Goal: Task Accomplishment & Management: Manage account settings

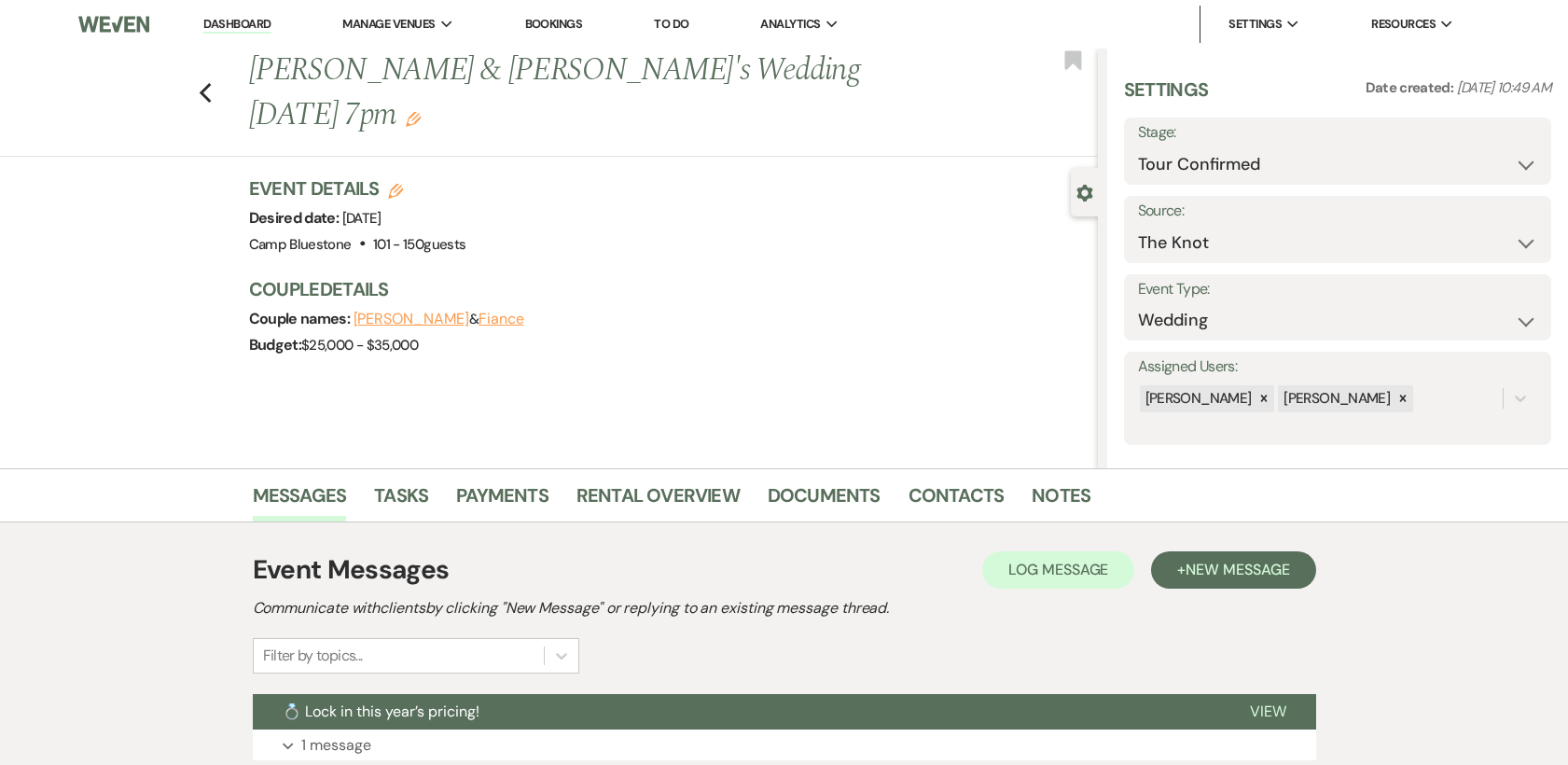
select select "4"
select select "2"
click at [1505, 163] on select "Inquiry Follow Up Tour Requested Tour Confirmed Toured Proposal Sent Booked Lost" at bounding box center [1338, 164] width 400 height 37
select select "5"
click at [1138, 146] on select "Inquiry Follow Up Tour Requested Tour Confirmed Toured Proposal Sent Booked Lost" at bounding box center [1338, 164] width 400 height 37
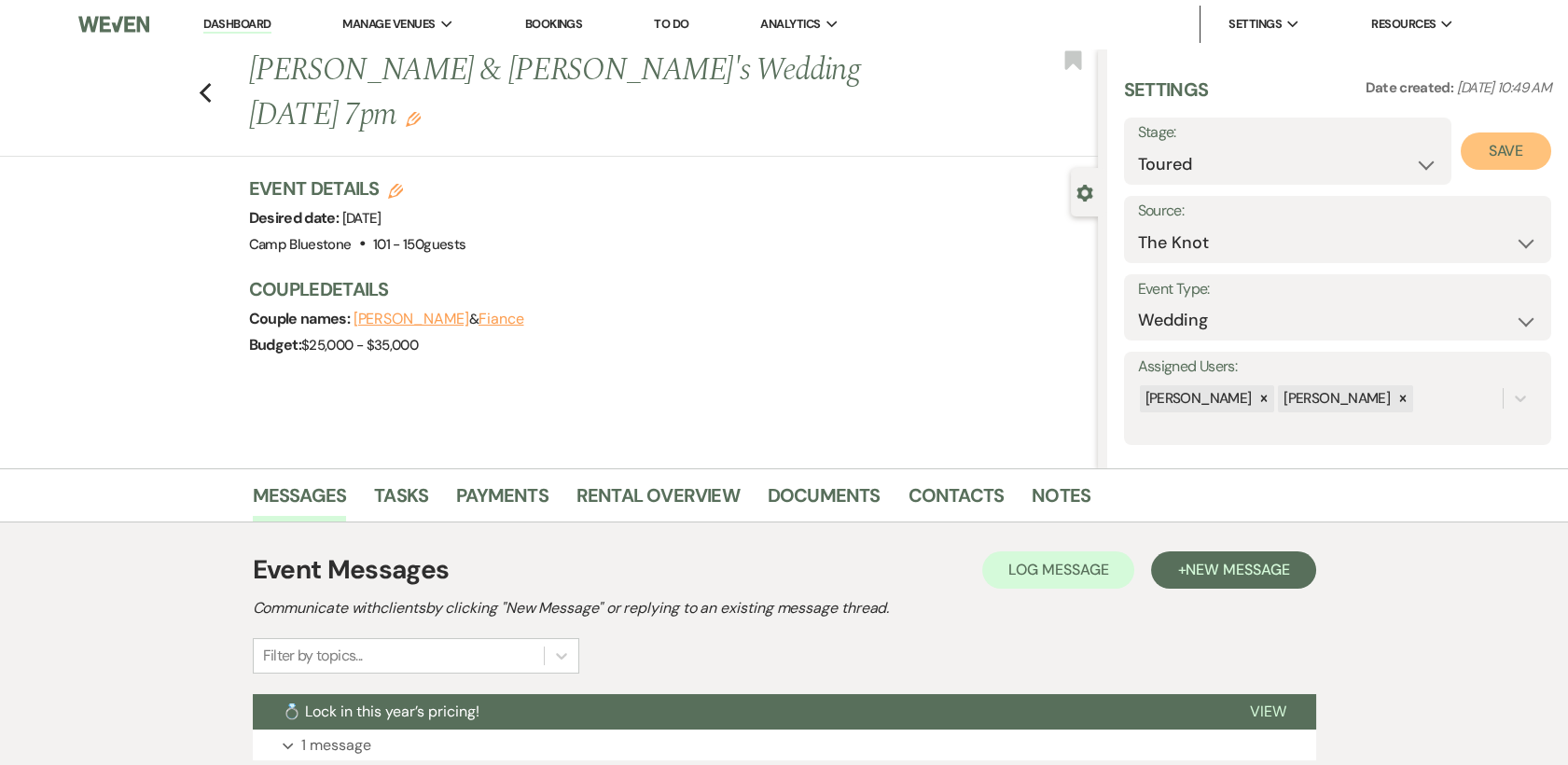
click at [1511, 155] on button "Save" at bounding box center [1506, 152] width 90 height 38
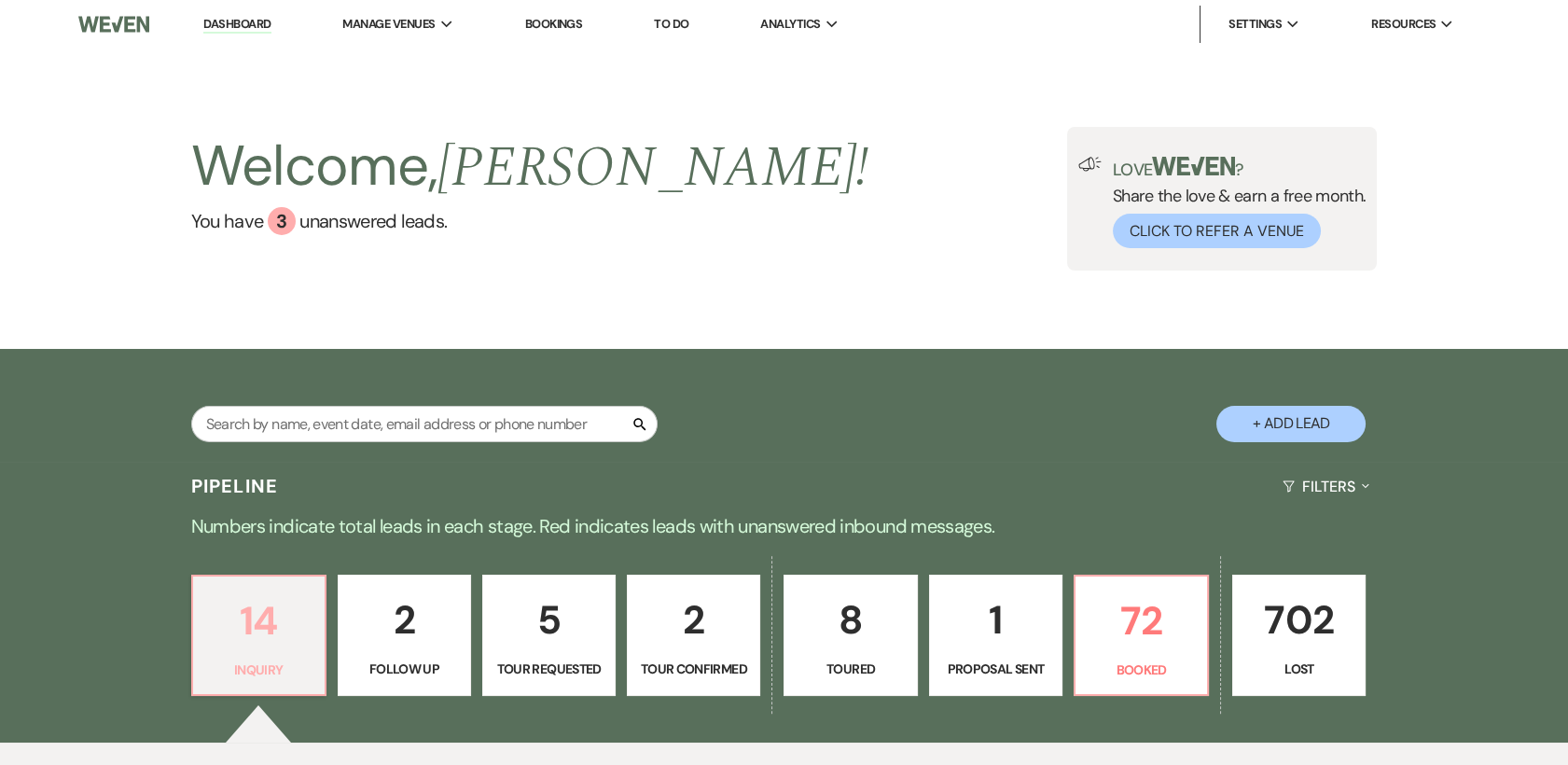
click at [263, 639] on p "14" at bounding box center [259, 621] width 109 height 62
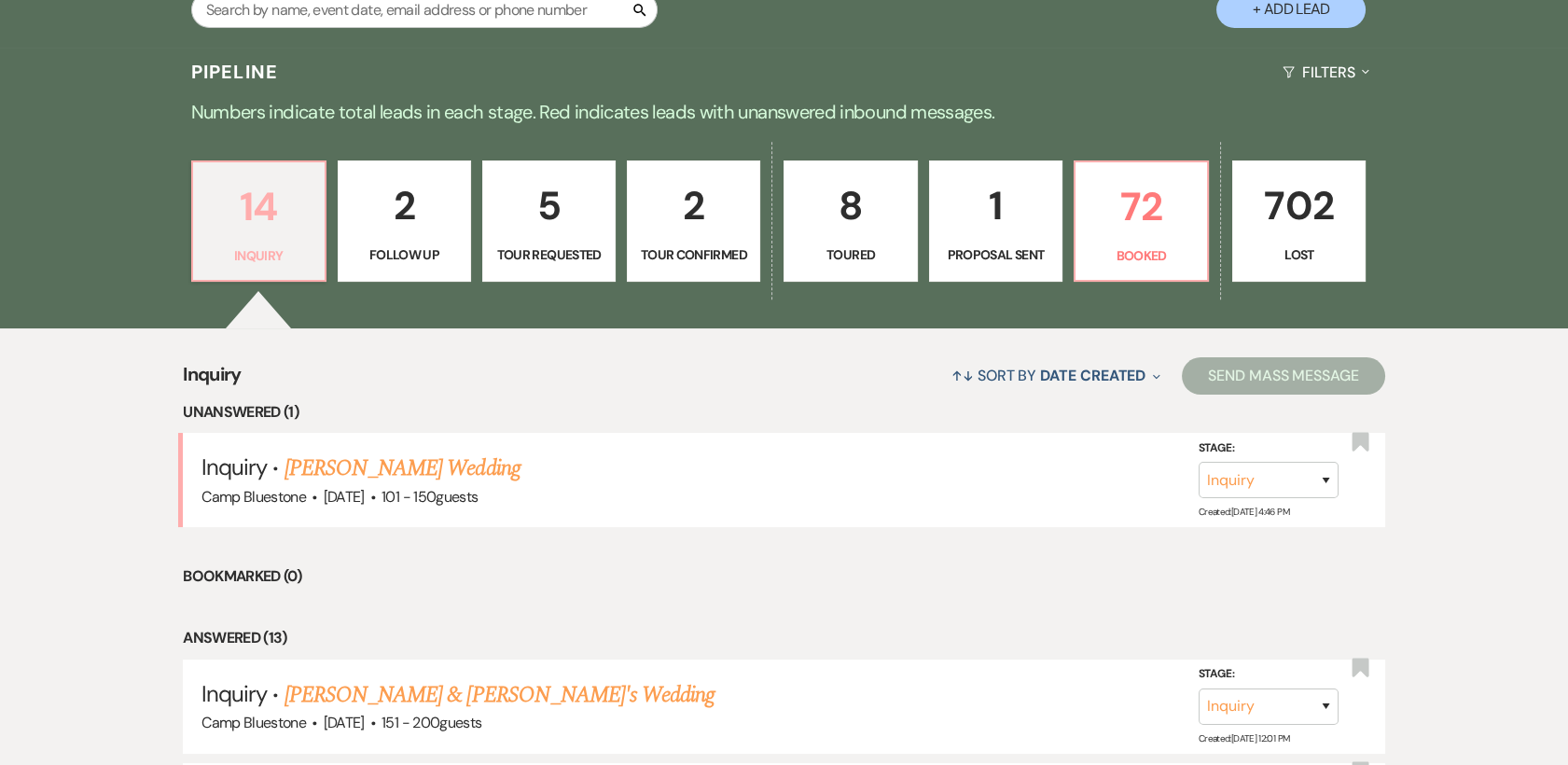
scroll to position [483, 0]
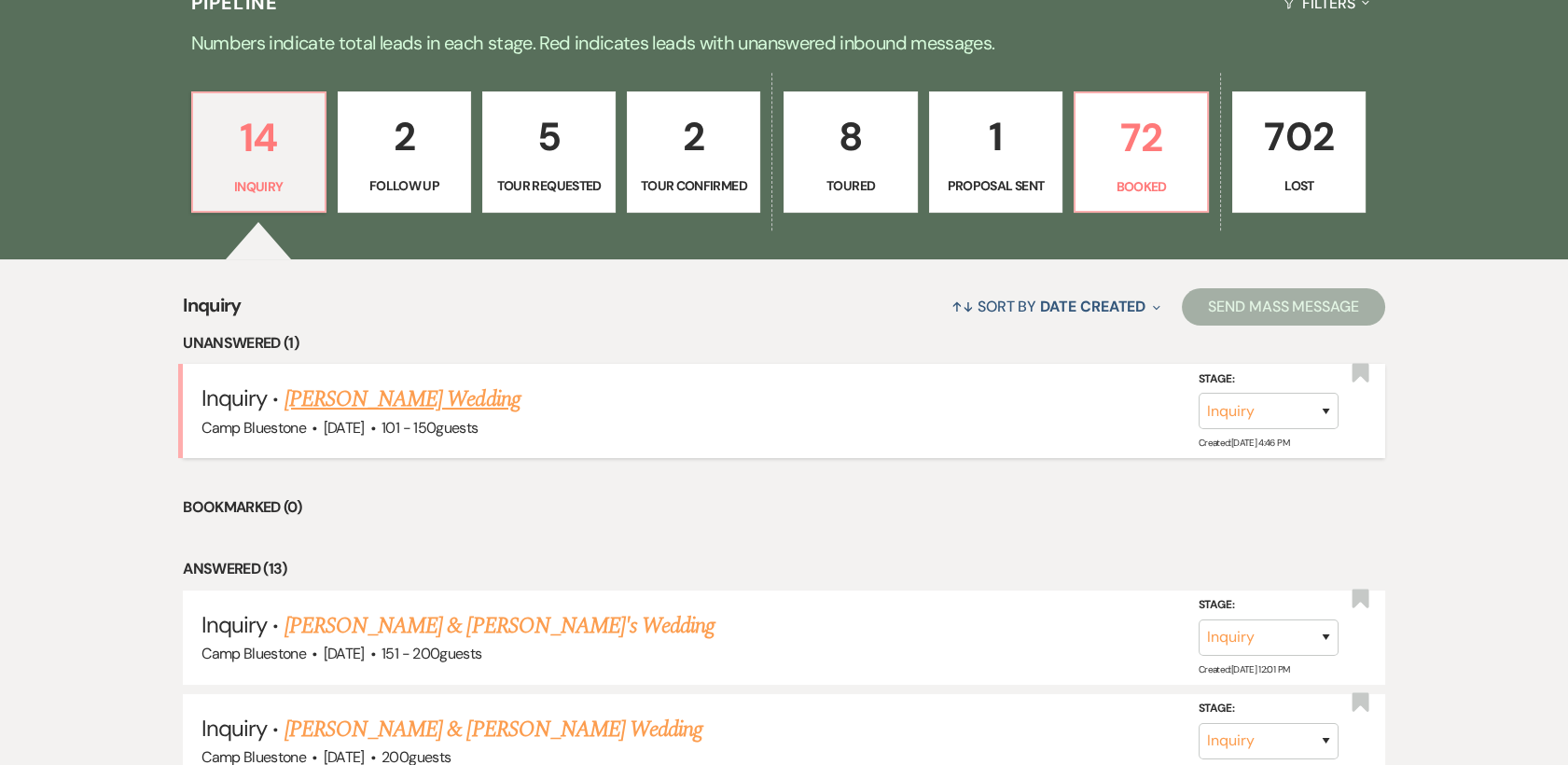
click at [372, 397] on link "[PERSON_NAME] Wedding" at bounding box center [402, 399] width 236 height 34
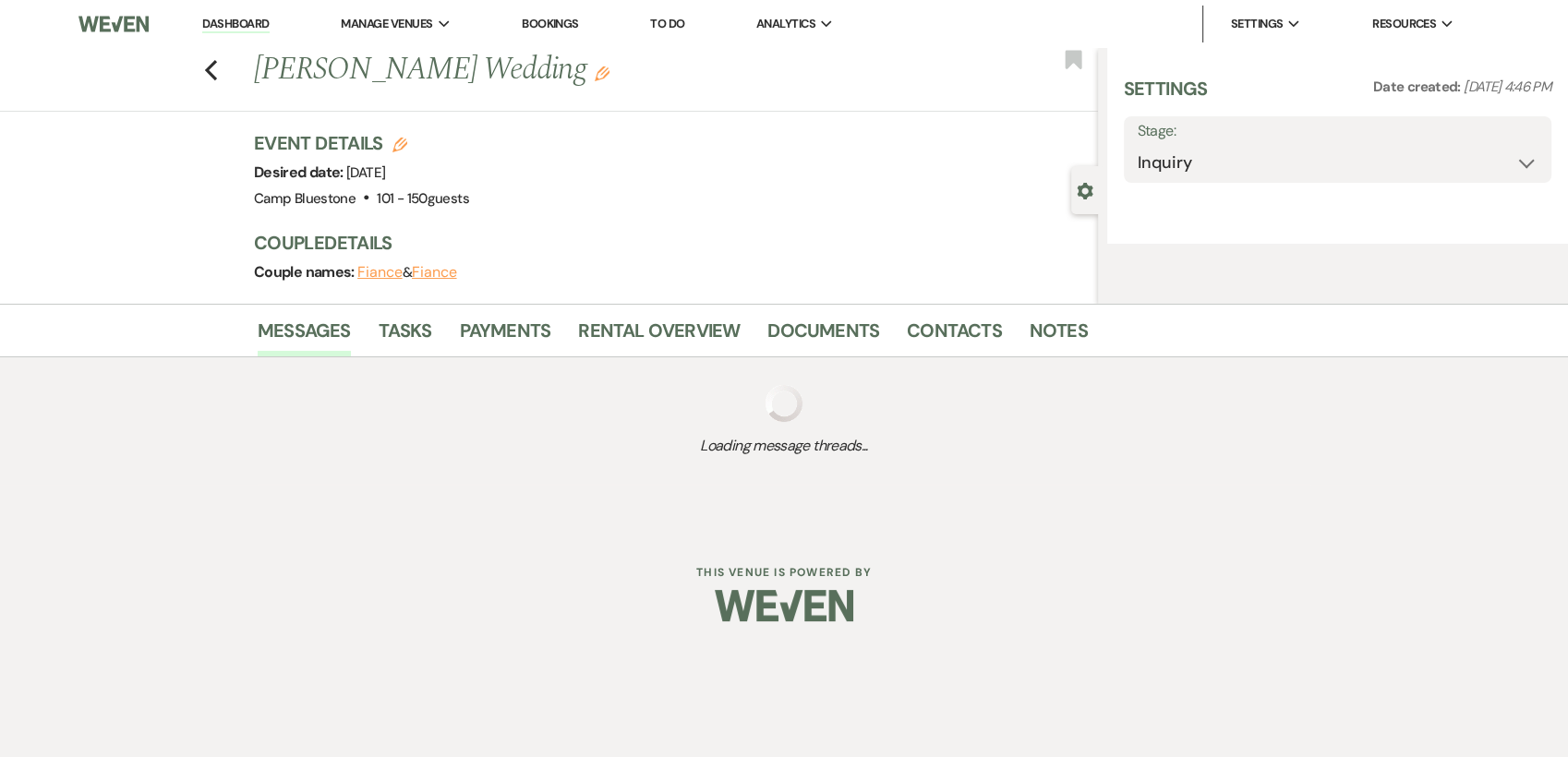
select select "2"
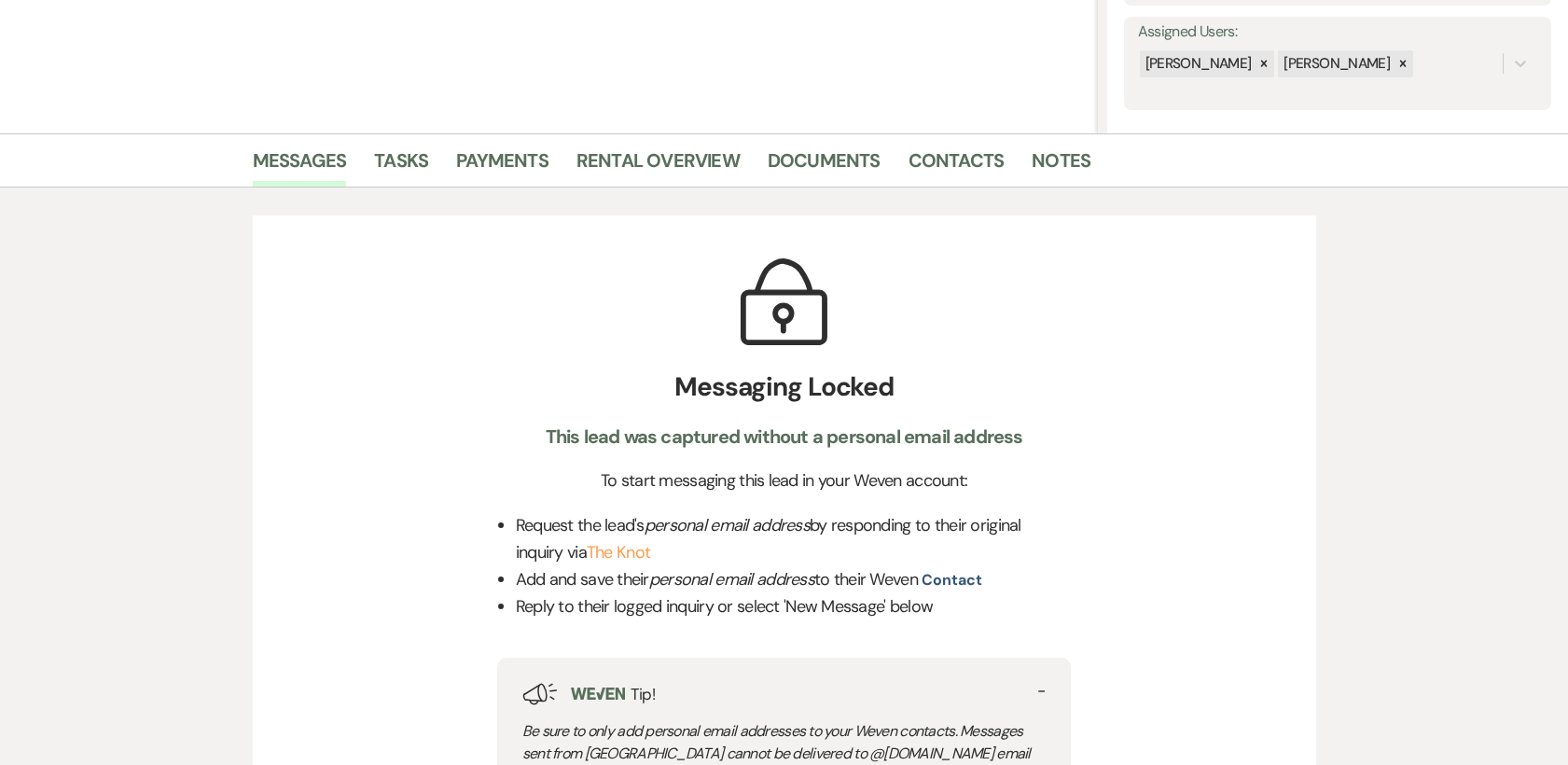
scroll to position [305, 0]
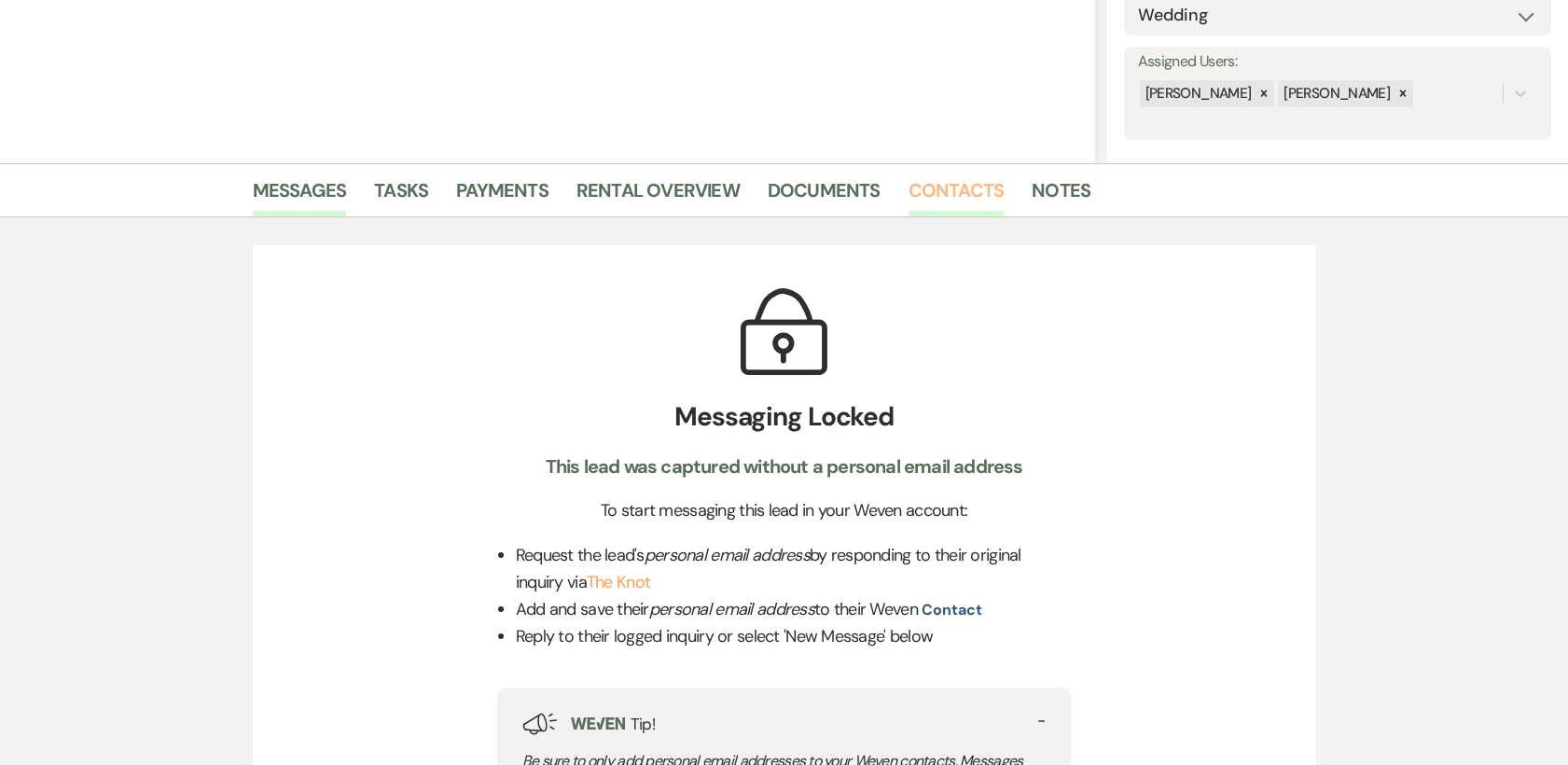
click at [939, 186] on link "Contacts" at bounding box center [956, 196] width 96 height 41
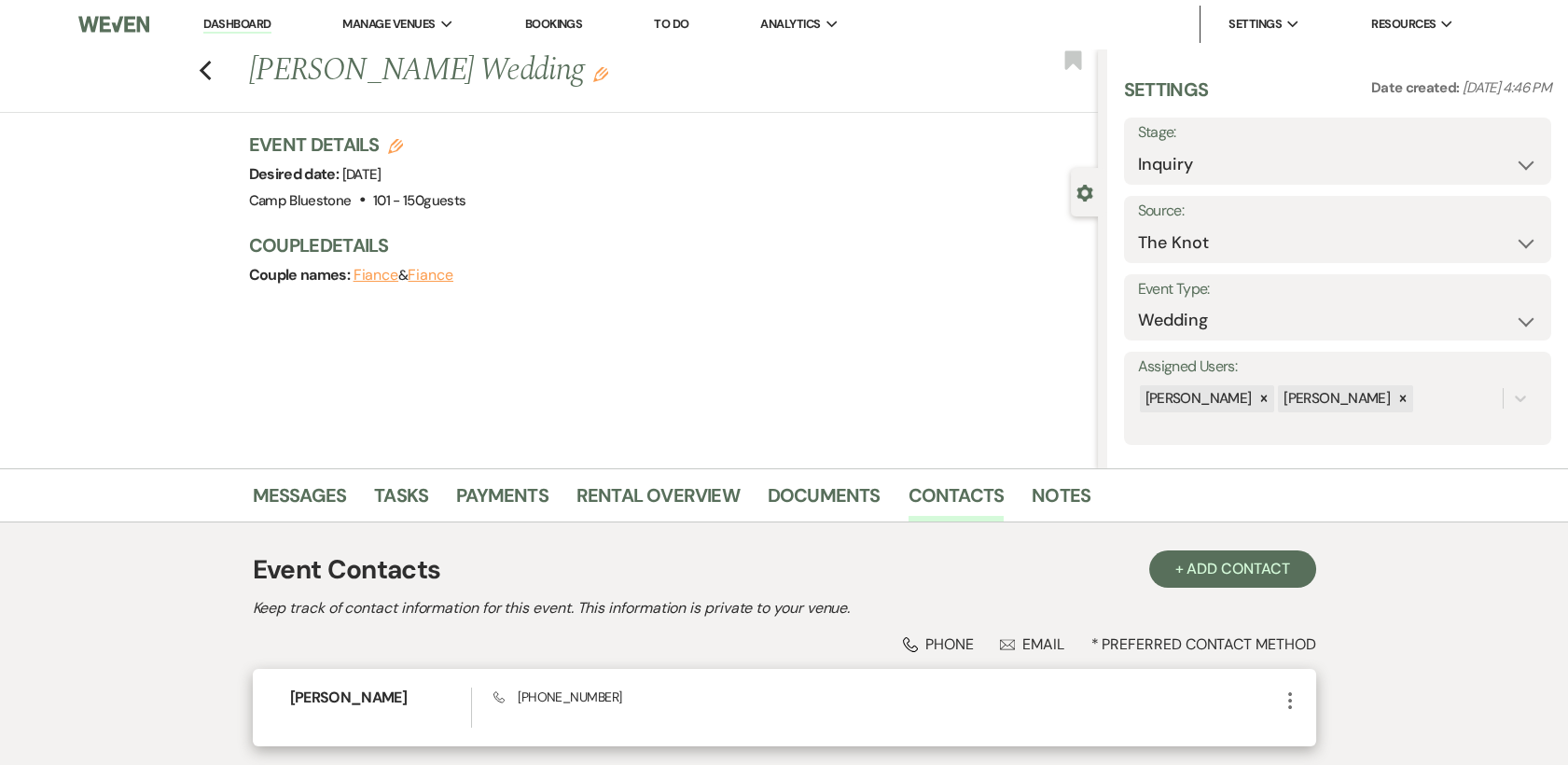
click at [1303, 692] on div "[PERSON_NAME] Phone [PHONE_NUMBER] More" at bounding box center [784, 708] width 1063 height 77
click at [1286, 696] on icon "More" at bounding box center [1290, 700] width 23 height 23
click at [1325, 742] on button "Pencil Edit" at bounding box center [1334, 737] width 111 height 32
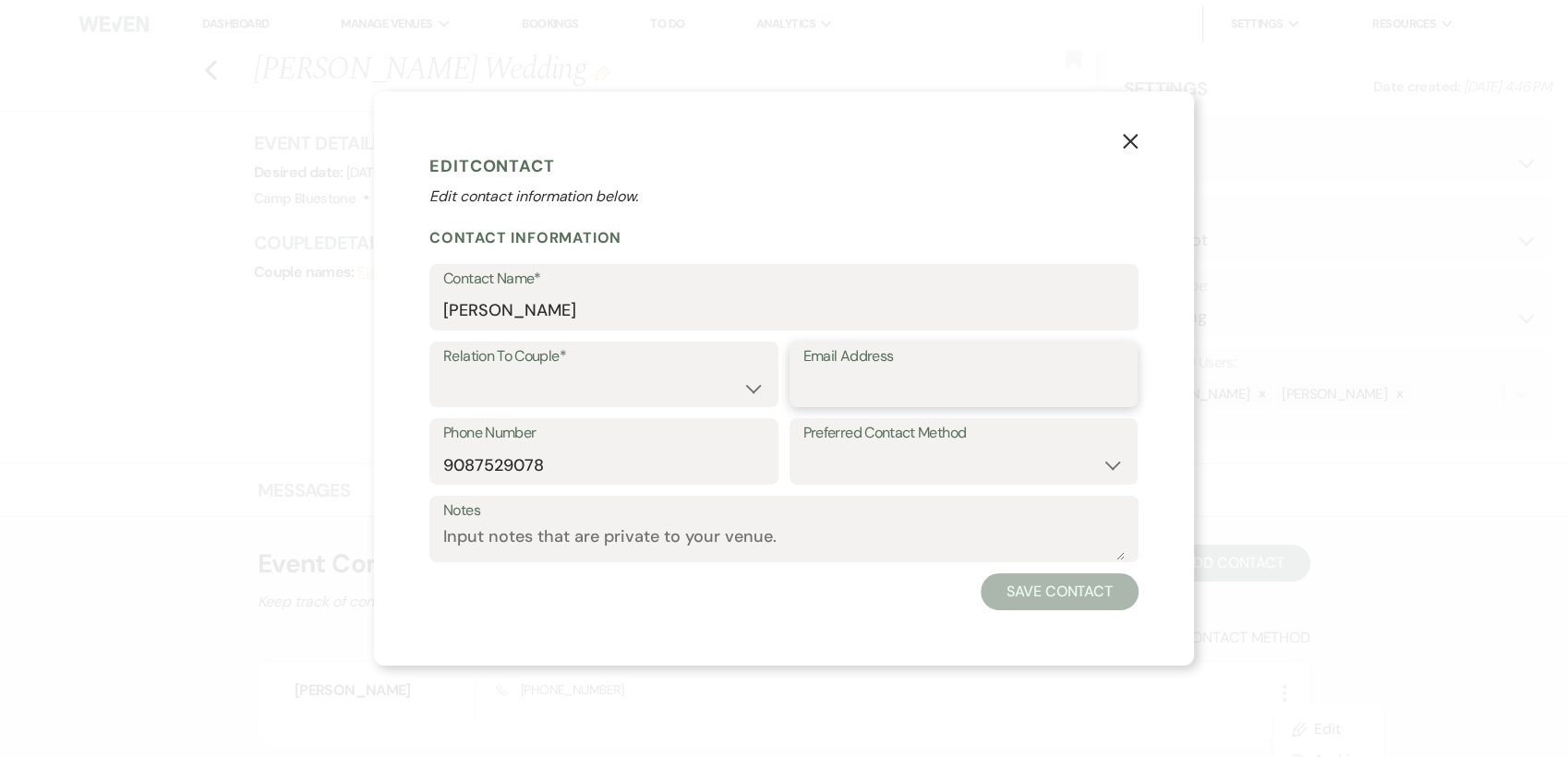
click at [875, 378] on input "Email Address" at bounding box center [964, 387] width 321 height 36
paste input "[EMAIL_ADDRESS][DOMAIN_NAME]"
type input "[EMAIL_ADDRESS][DOMAIN_NAME]"
click at [751, 387] on select "Couple Planner Parent of Couple Family Member Friend Other" at bounding box center [604, 387] width 321 height 36
select select "1"
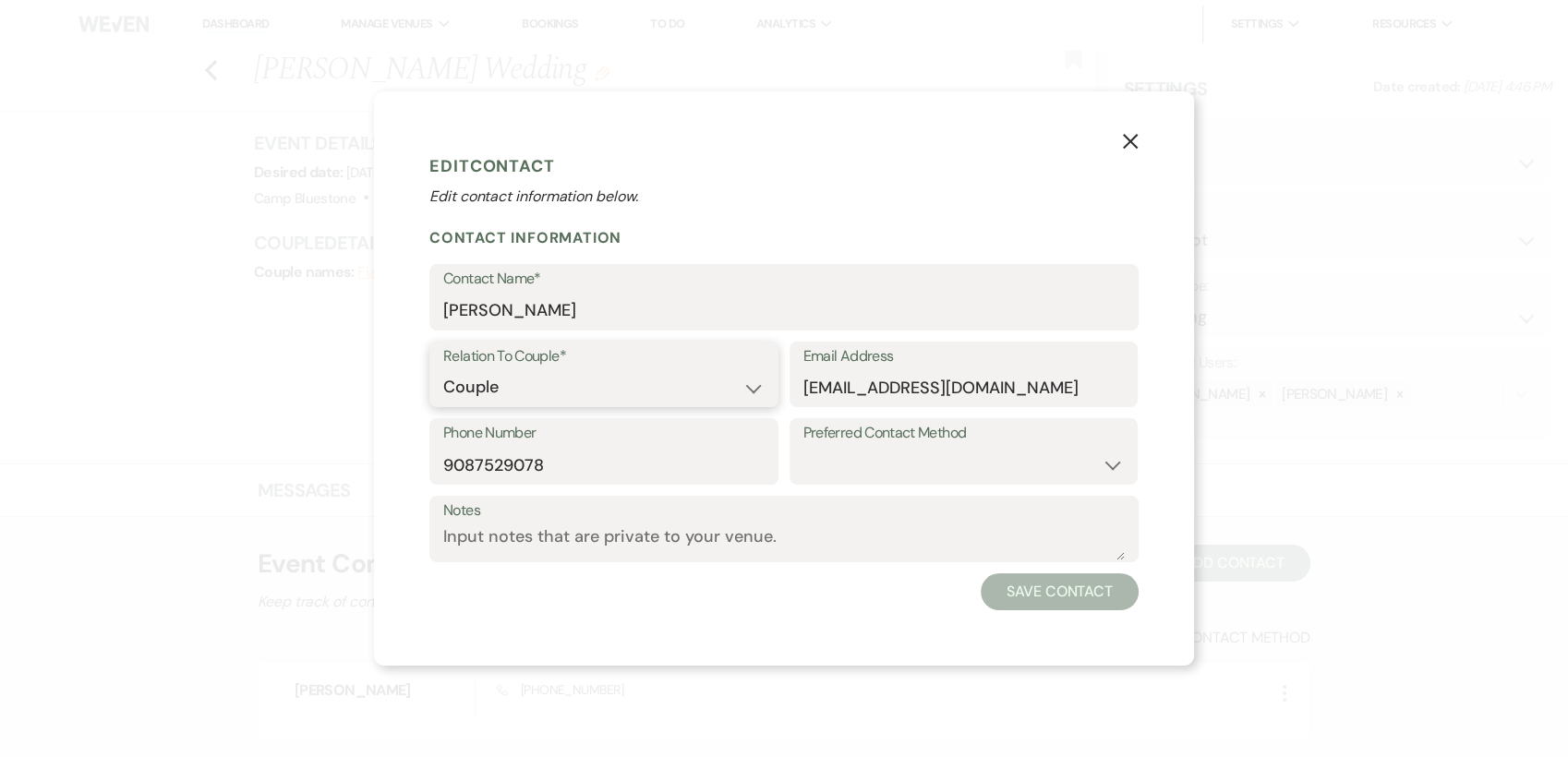
click at [443, 369] on select "Couple Planner Parent of Couple Family Member Friend Other" at bounding box center [604, 387] width 321 height 36
click at [1103, 469] on select "Email Phone Text" at bounding box center [964, 464] width 321 height 36
select select "email"
click at [803, 447] on select "Email Phone Text" at bounding box center [964, 464] width 321 height 36
click at [1088, 595] on button "Save Contact" at bounding box center [1059, 592] width 158 height 37
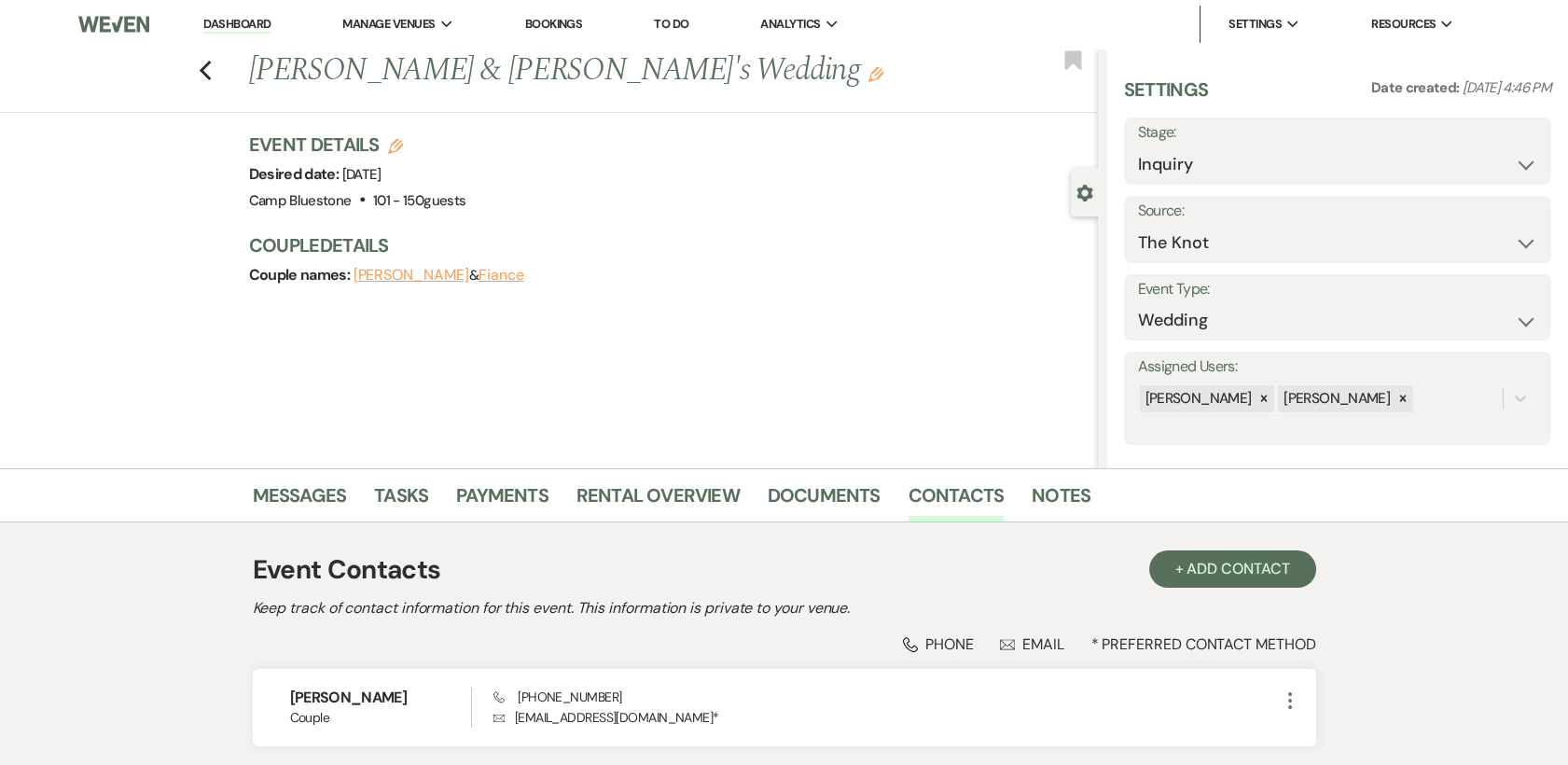
scroll to position [145, 0]
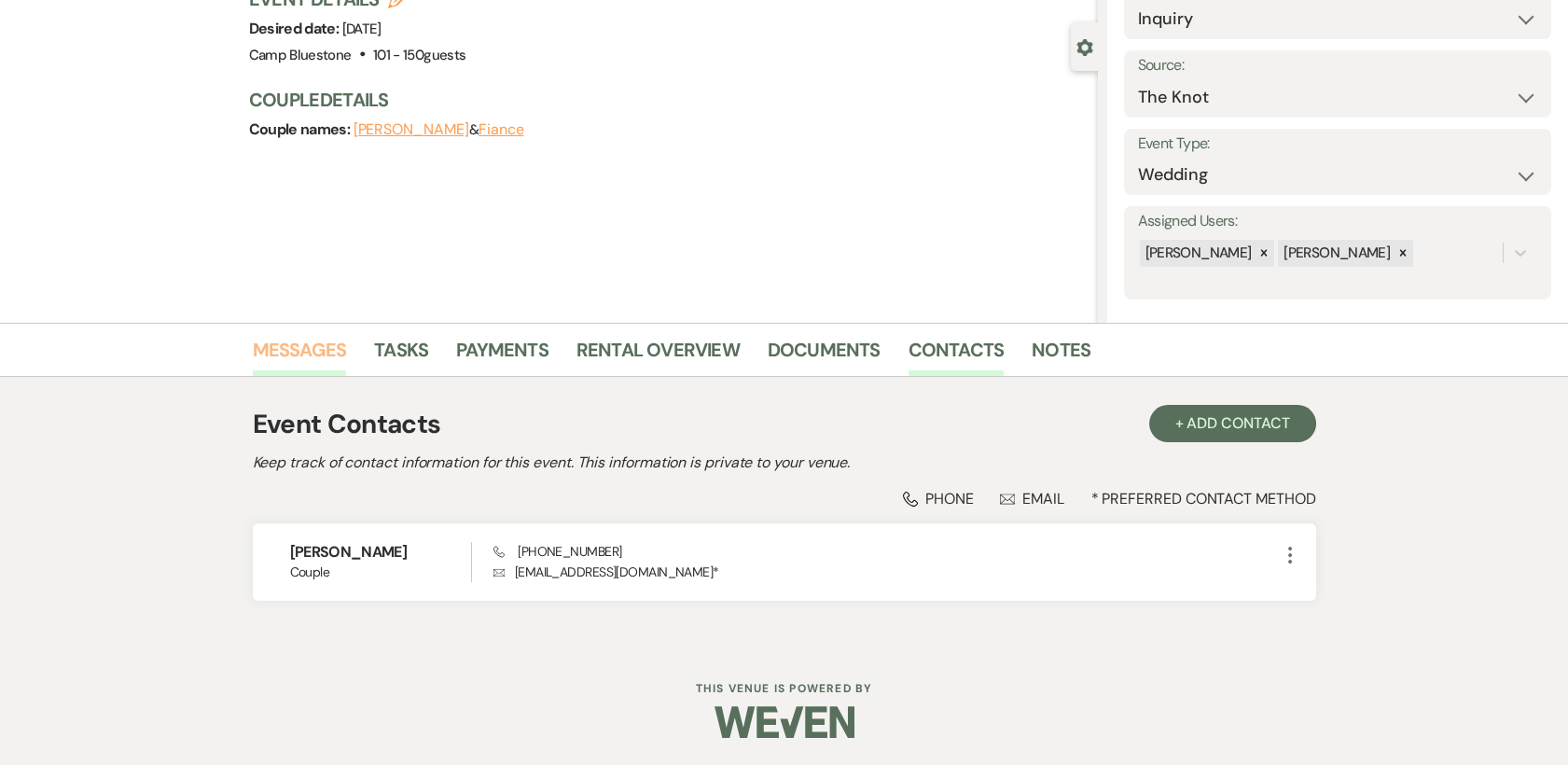
click at [286, 345] on link "Messages" at bounding box center [300, 355] width 94 height 41
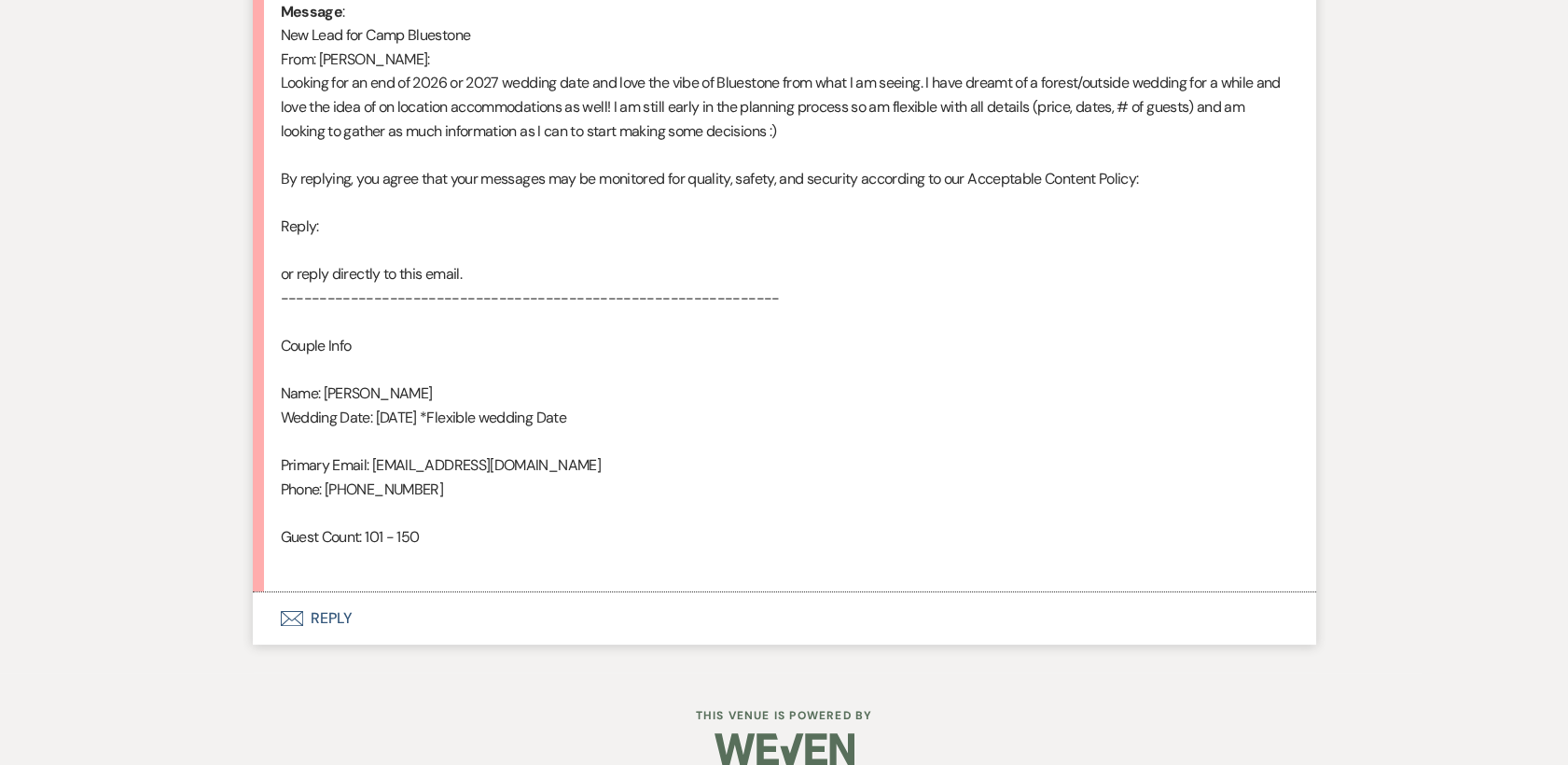
scroll to position [1015, 0]
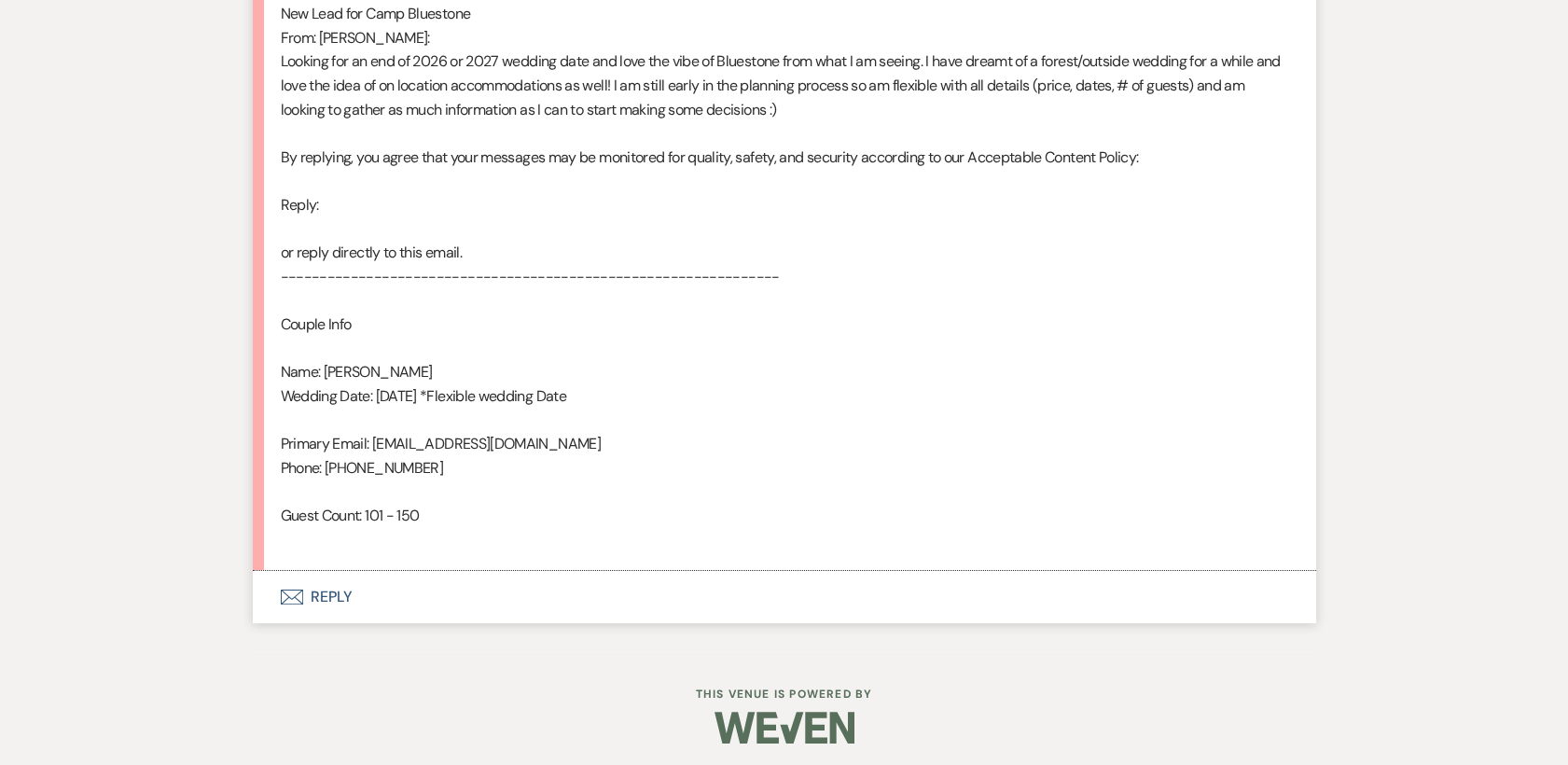
click at [317, 593] on button "Envelope Reply" at bounding box center [784, 596] width 1063 height 52
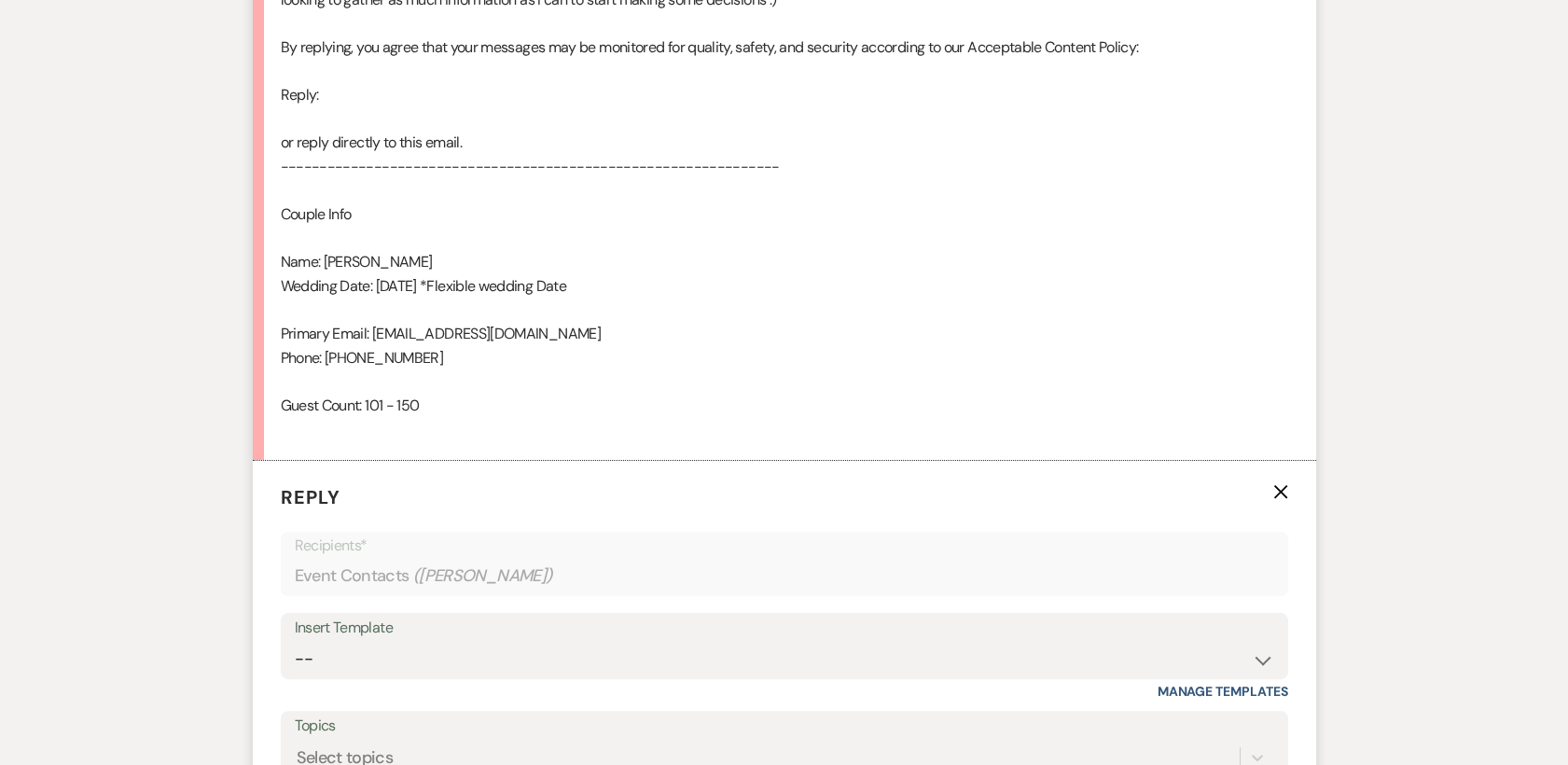
scroll to position [1375, 0]
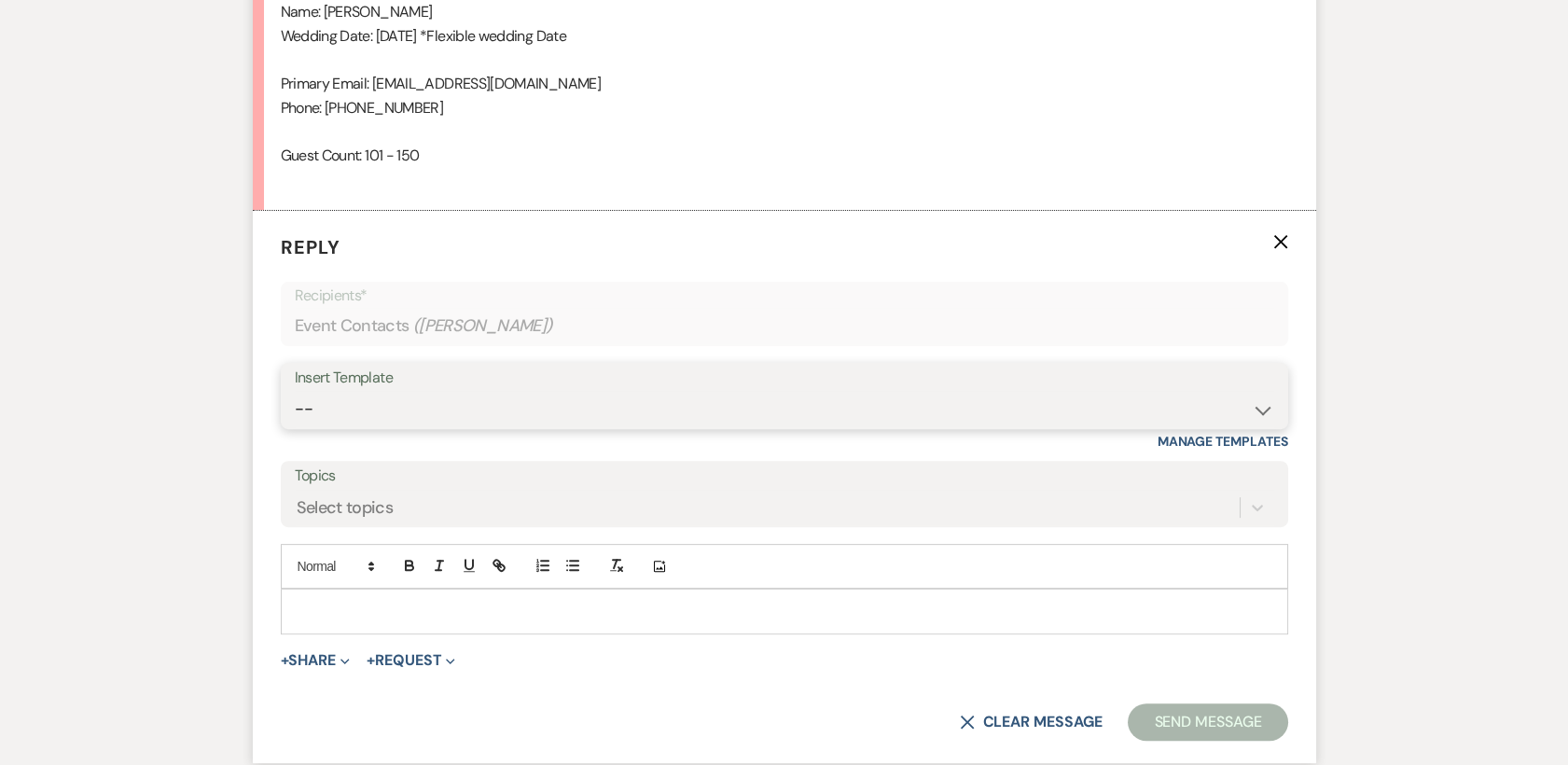
click at [1262, 407] on select "-- Weven Planning Portal Introduction (Booked Events) Tour Request Response Con…" at bounding box center [784, 409] width 979 height 37
select select "378"
click at [295, 391] on select "-- Weven Planning Portal Introduction (Booked Events) Tour Request Response Con…" at bounding box center [784, 409] width 979 height 37
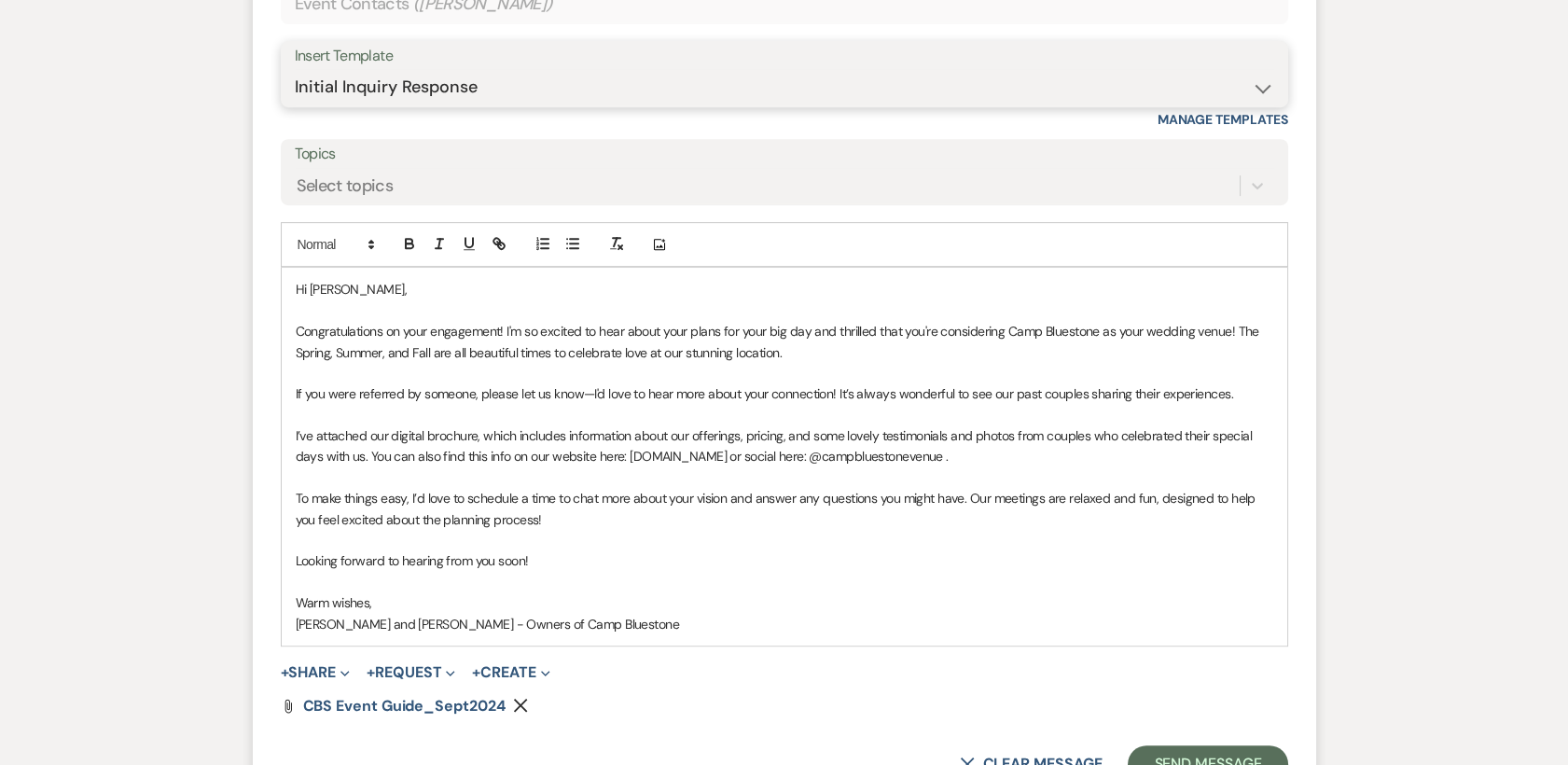
scroll to position [1711, 0]
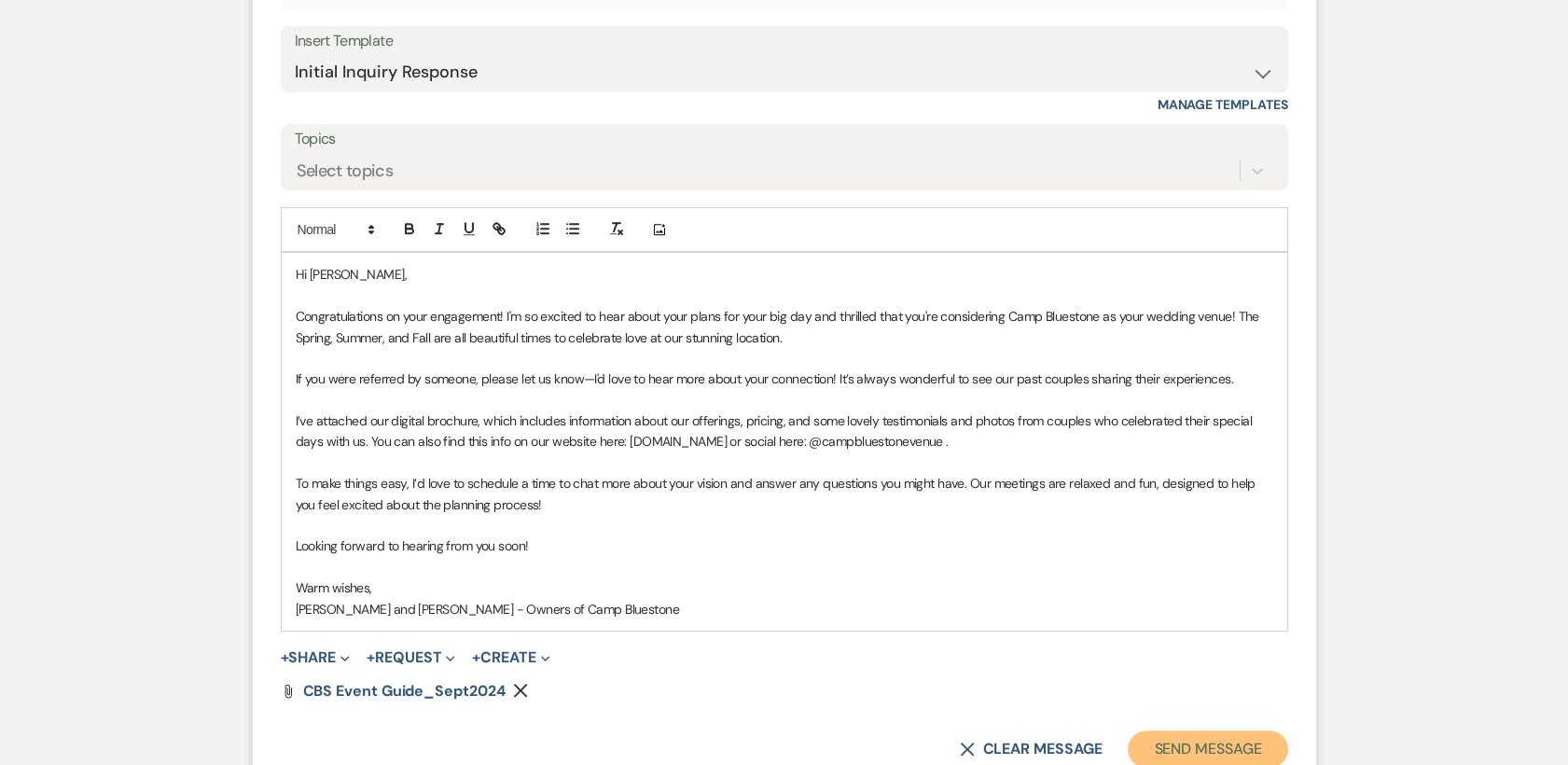
click at [1214, 742] on button "Send Message" at bounding box center [1207, 749] width 159 height 38
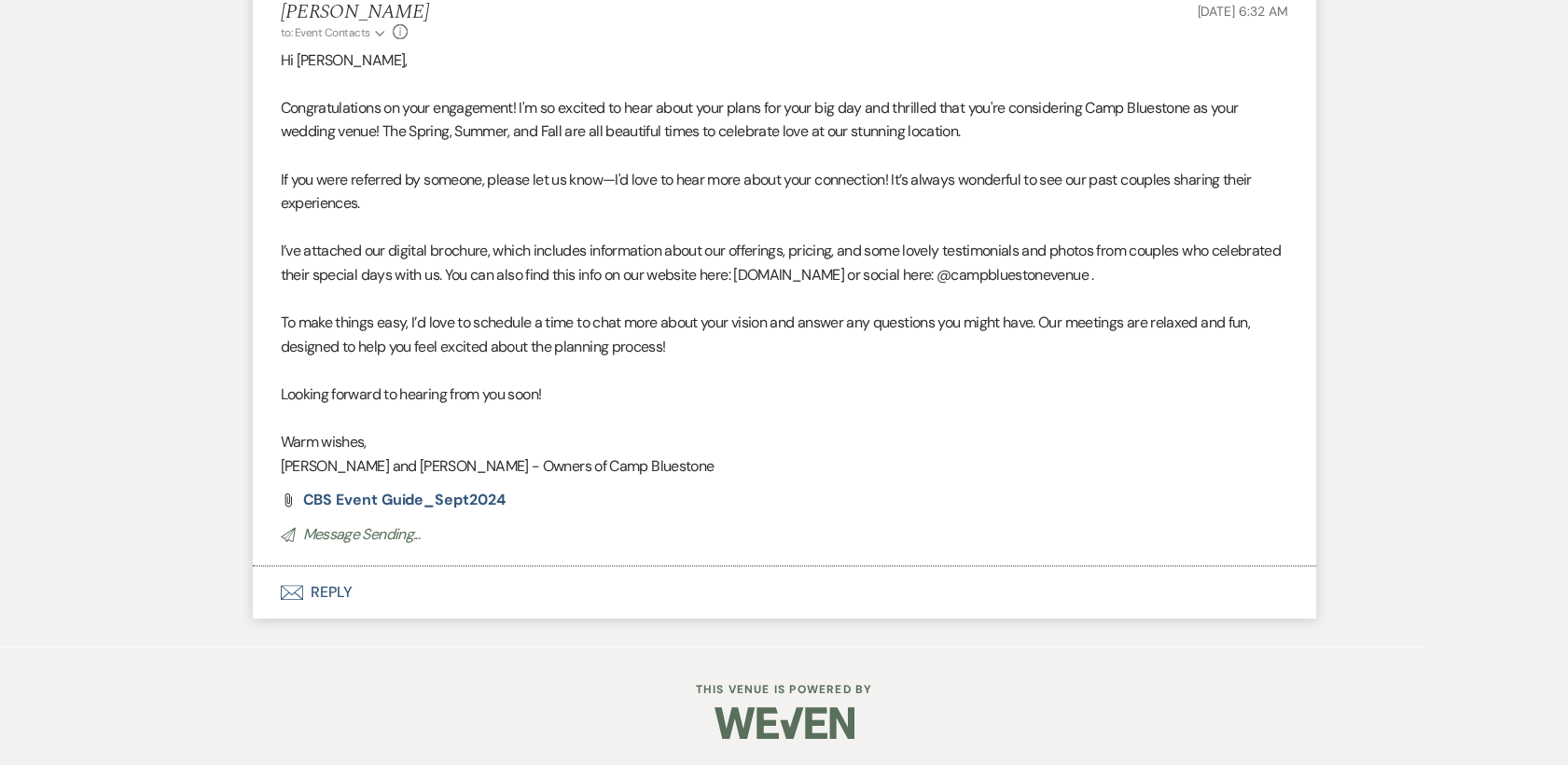
scroll to position [1580, 0]
